Goal: Task Accomplishment & Management: Manage account settings

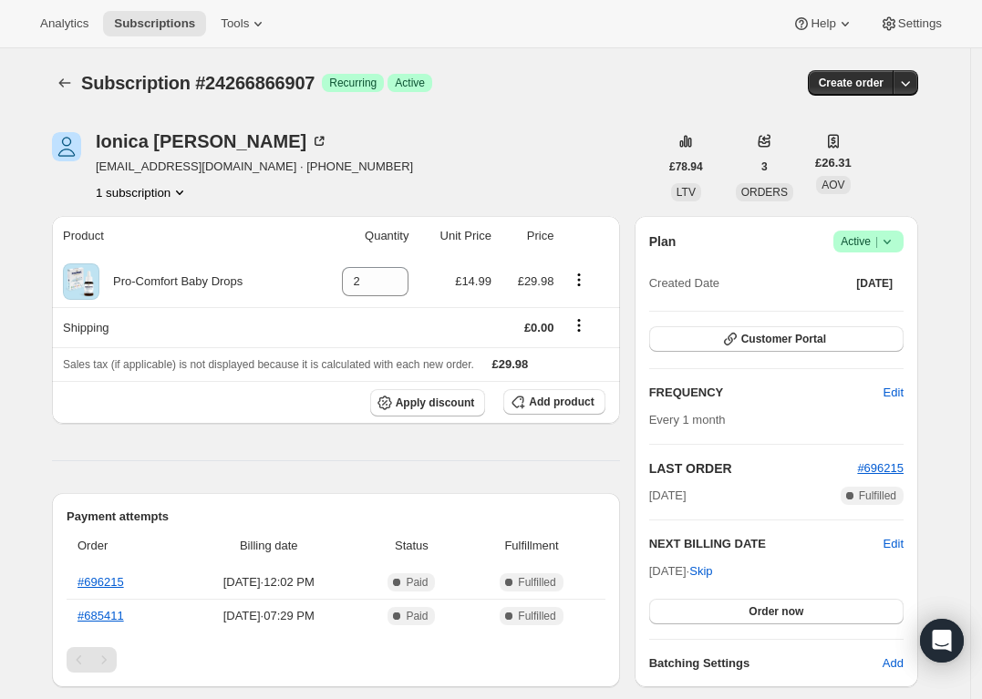
click at [878, 235] on span "|" at bounding box center [876, 241] width 3 height 15
click at [851, 308] on span "Cancel subscription" at bounding box center [867, 308] width 103 height 14
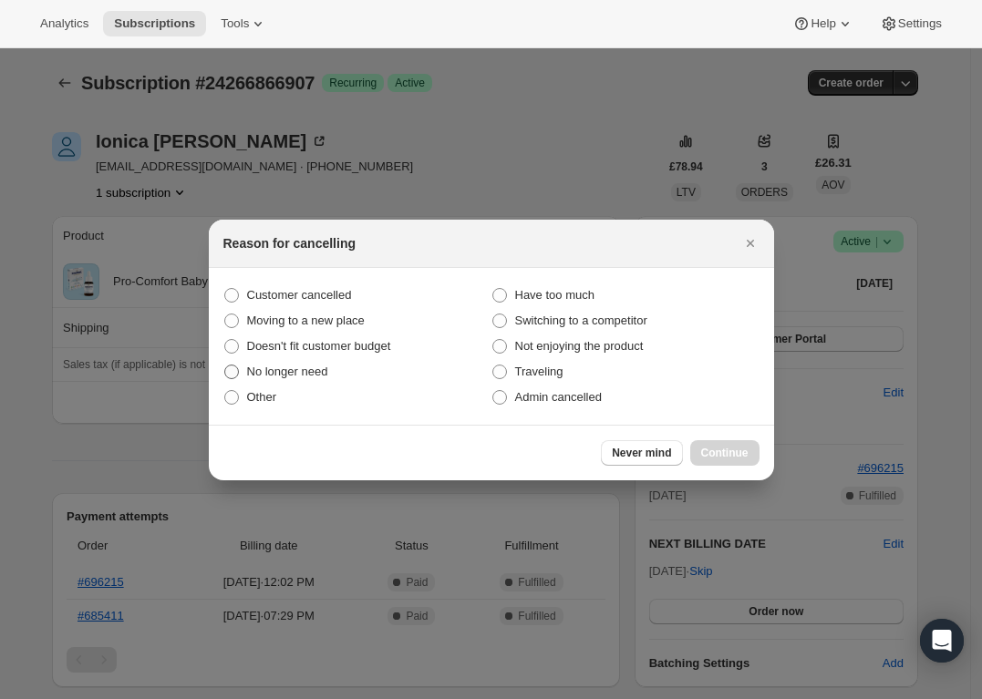
click at [284, 369] on span "No longer need" at bounding box center [287, 372] width 81 height 14
click at [225, 366] on input "No longer need" at bounding box center [224, 365] width 1 height 1
radio input "true"
click at [722, 450] on span "Continue" at bounding box center [724, 453] width 47 height 15
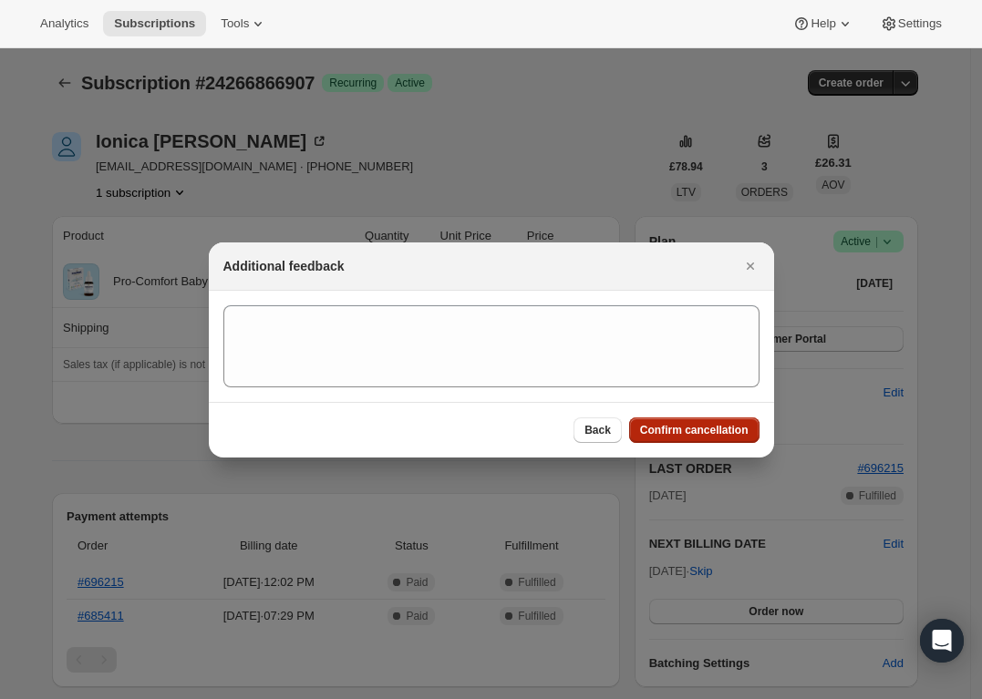
click at [703, 419] on button "Confirm cancellation" at bounding box center [694, 431] width 130 height 26
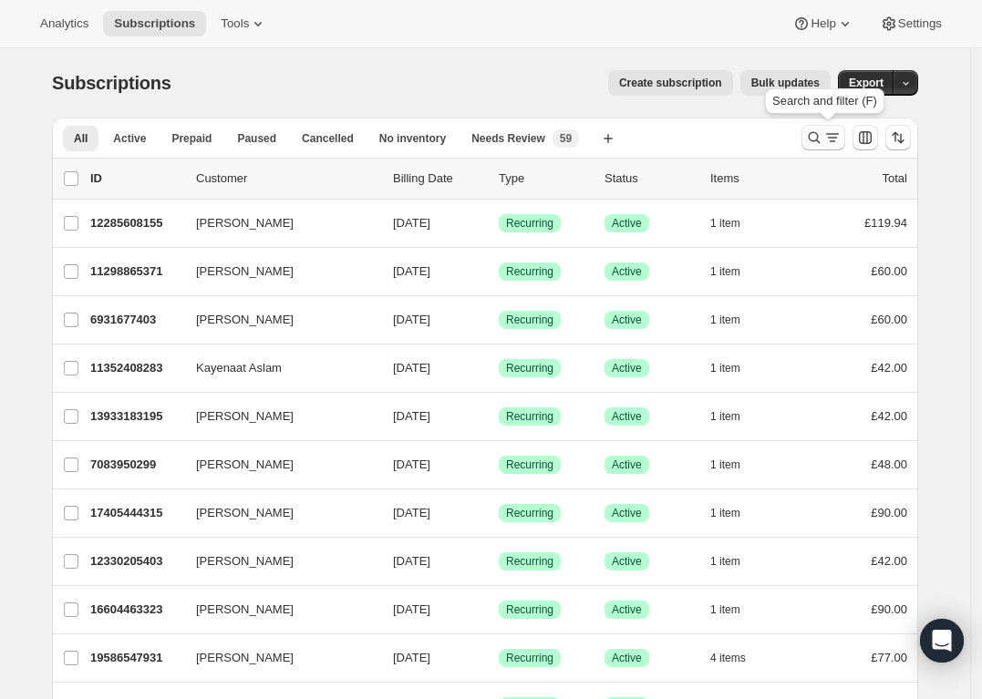
click at [820, 136] on icon "Search and filter results" at bounding box center [814, 138] width 18 height 18
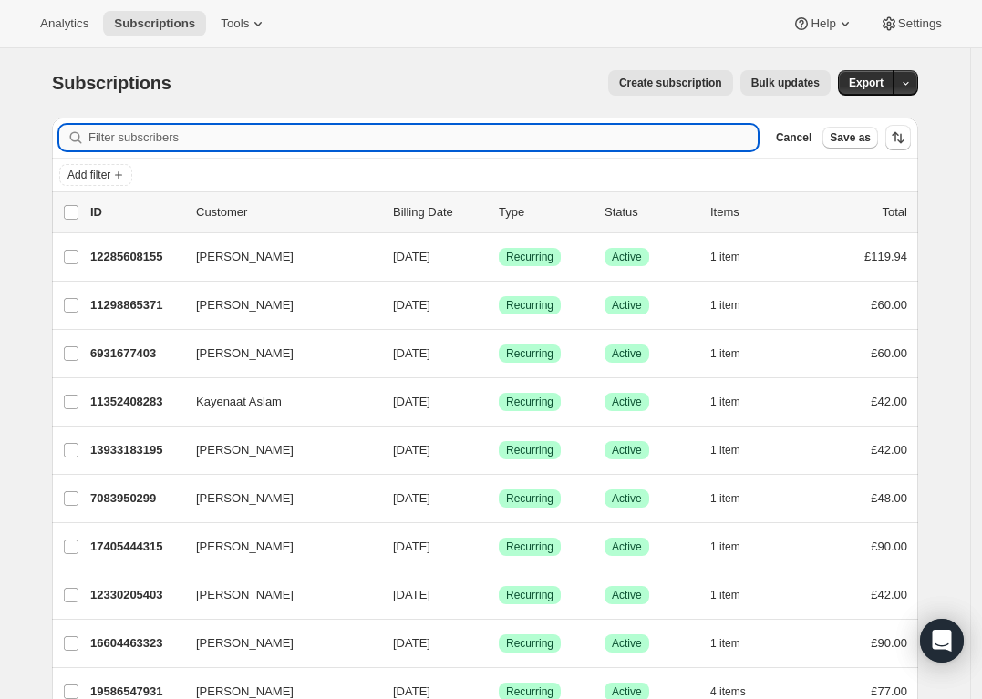
click at [599, 143] on input "Filter subscribers" at bounding box center [422, 138] width 669 height 26
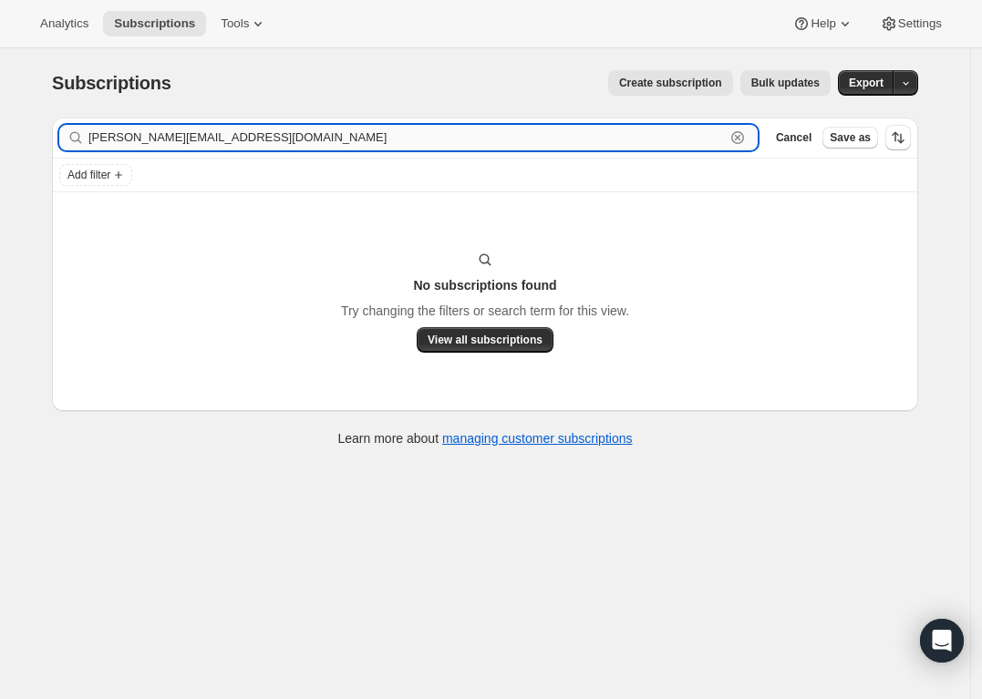
click at [180, 138] on input "lewis.hollingswrth22@gmail.com" at bounding box center [406, 138] width 636 height 26
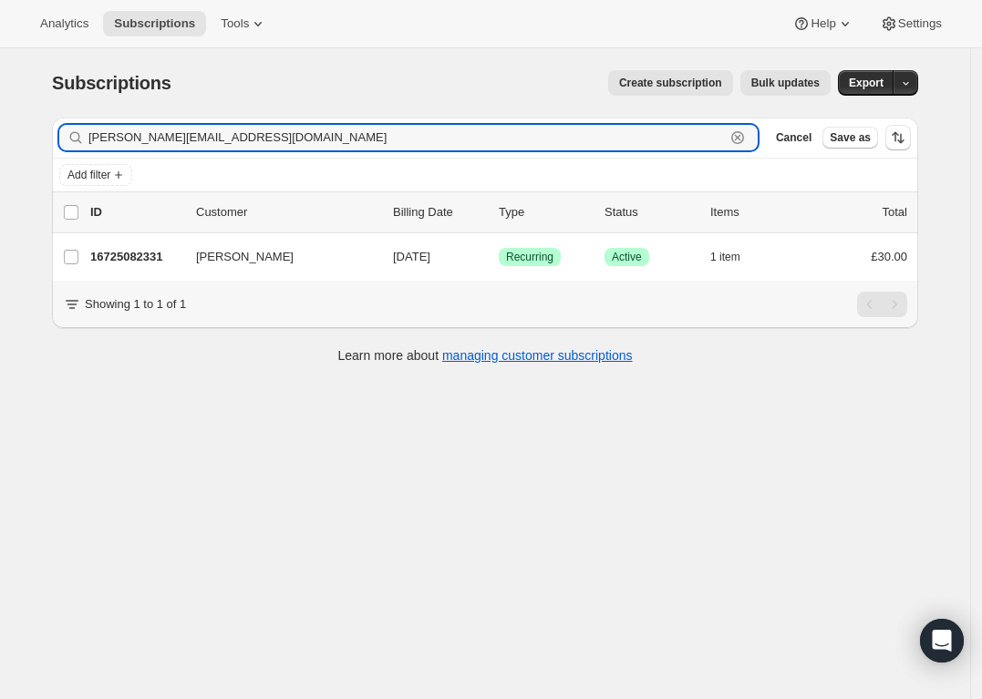
type input "lewis.hollingsworth22@gmail.com"
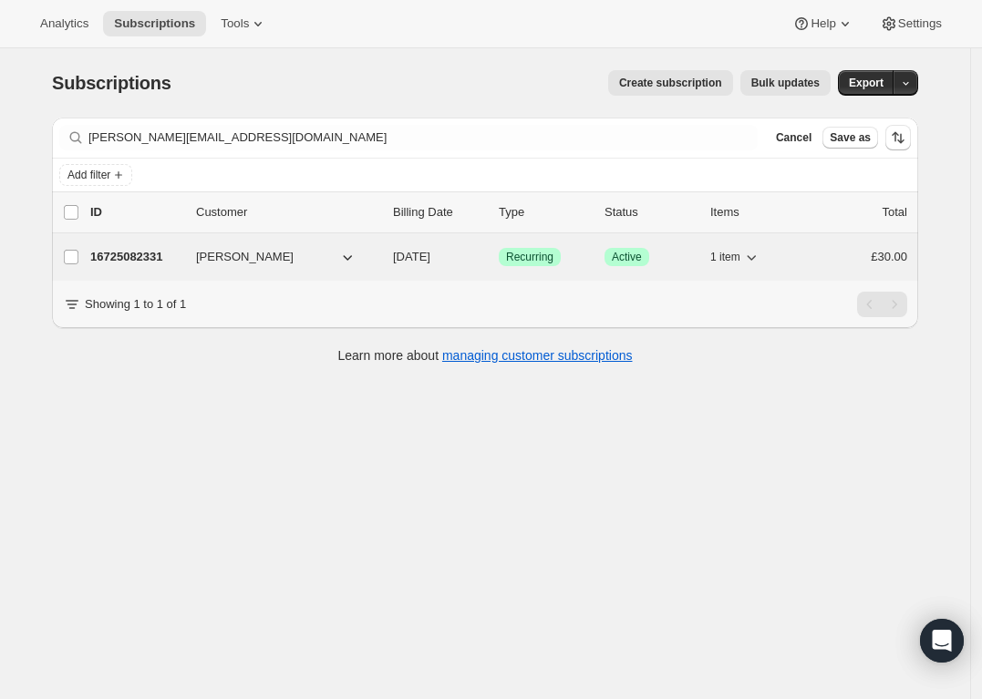
click at [636, 256] on span "Active" at bounding box center [627, 257] width 30 height 15
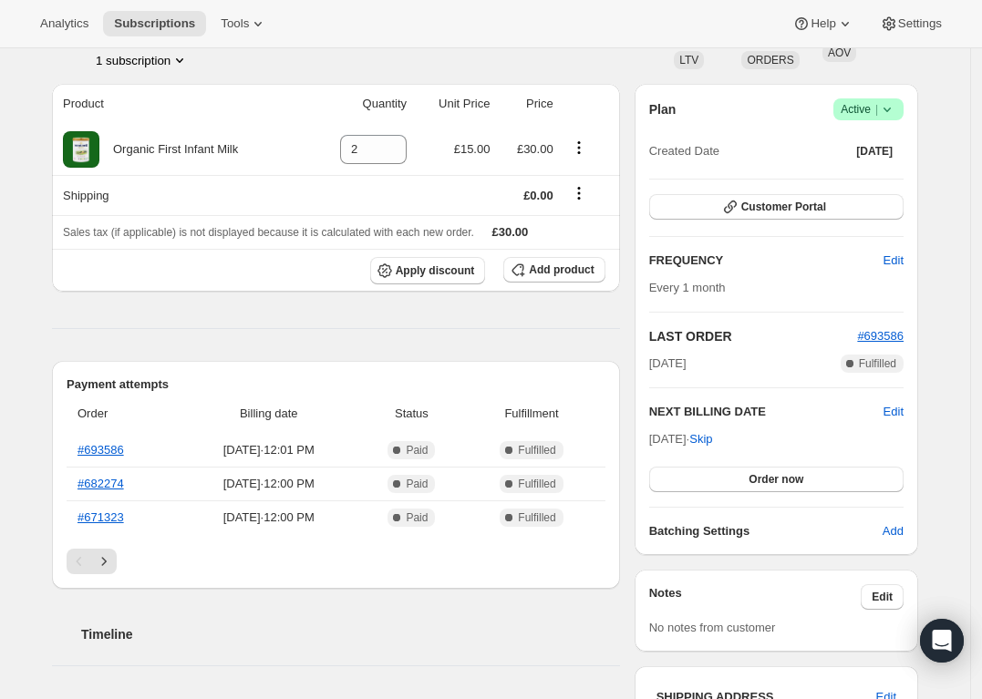
scroll to position [168, 0]
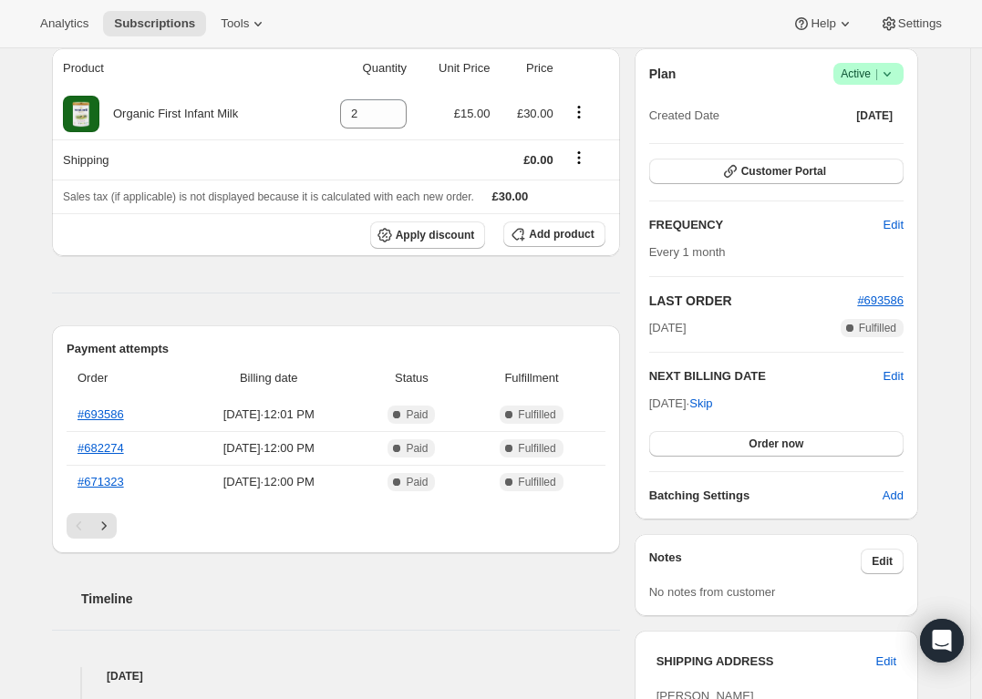
click at [868, 81] on span "Active |" at bounding box center [868, 74] width 56 height 18
click at [828, 140] on span "Cancel subscription" at bounding box center [867, 140] width 103 height 14
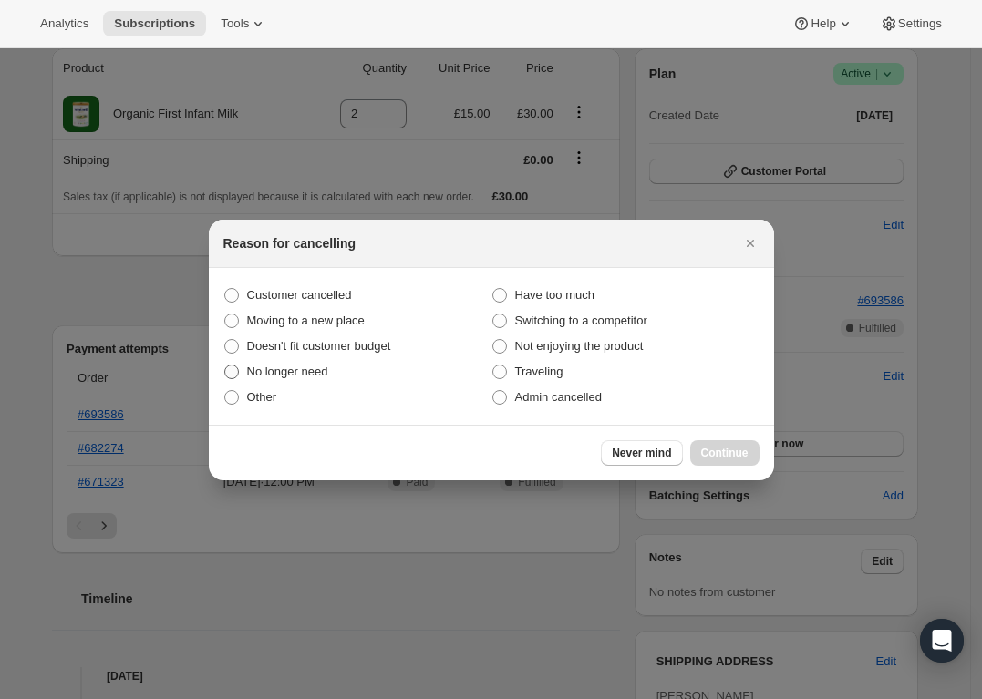
click at [303, 365] on span "No longer need" at bounding box center [287, 372] width 81 height 14
click at [225, 365] on input "No longer need" at bounding box center [224, 365] width 1 height 1
radio input "true"
click at [726, 447] on span "Continue" at bounding box center [724, 453] width 47 height 15
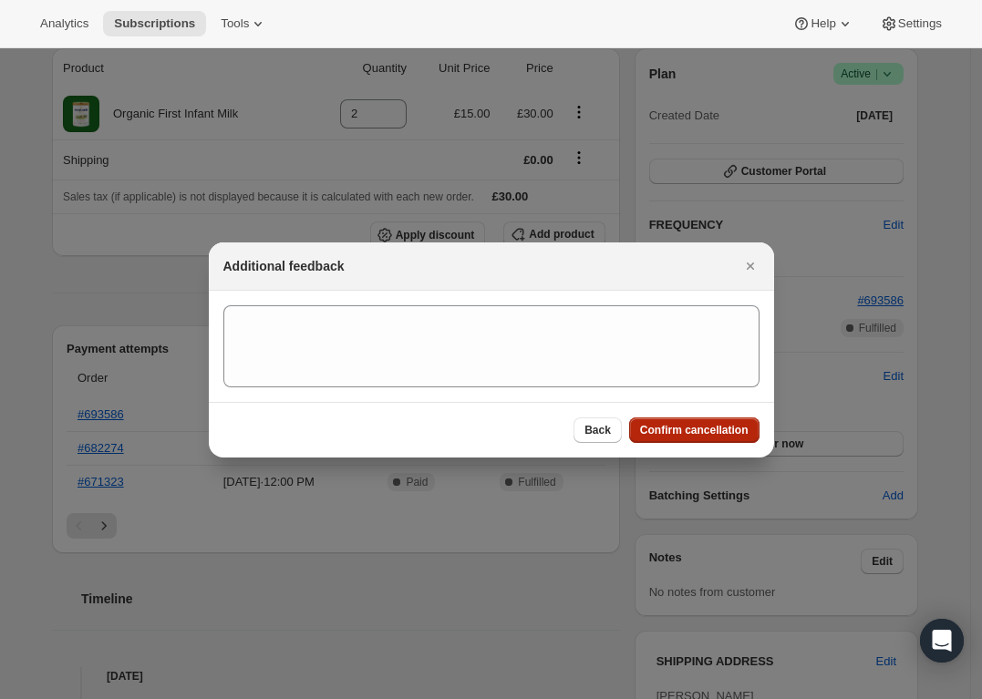
click at [712, 428] on span "Confirm cancellation" at bounding box center [694, 430] width 108 height 15
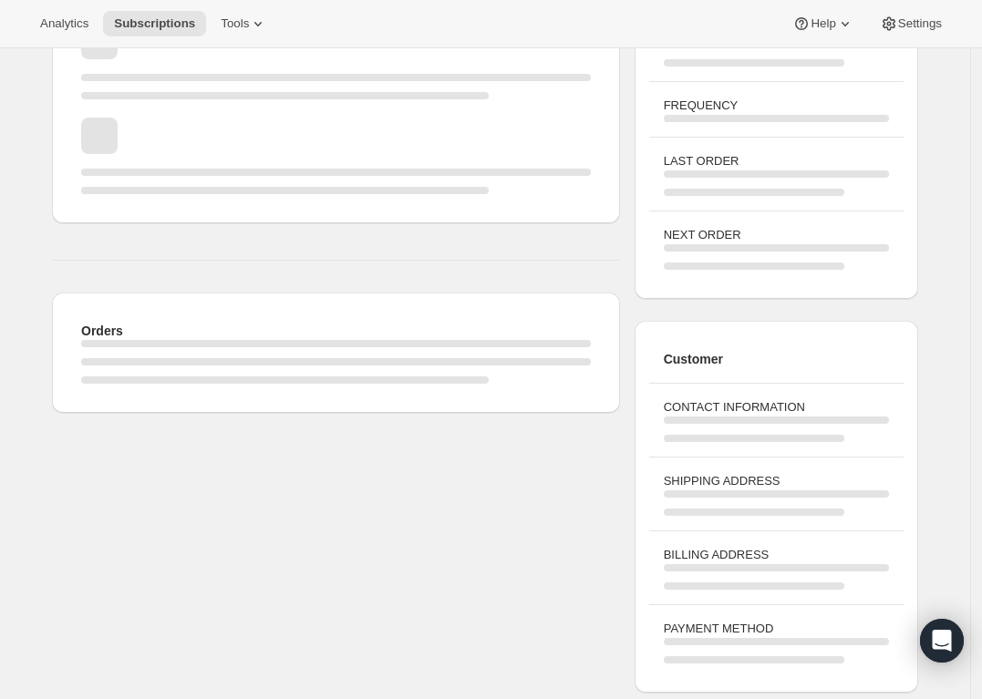
scroll to position [168, 0]
